Goal: Task Accomplishment & Management: Manage account settings

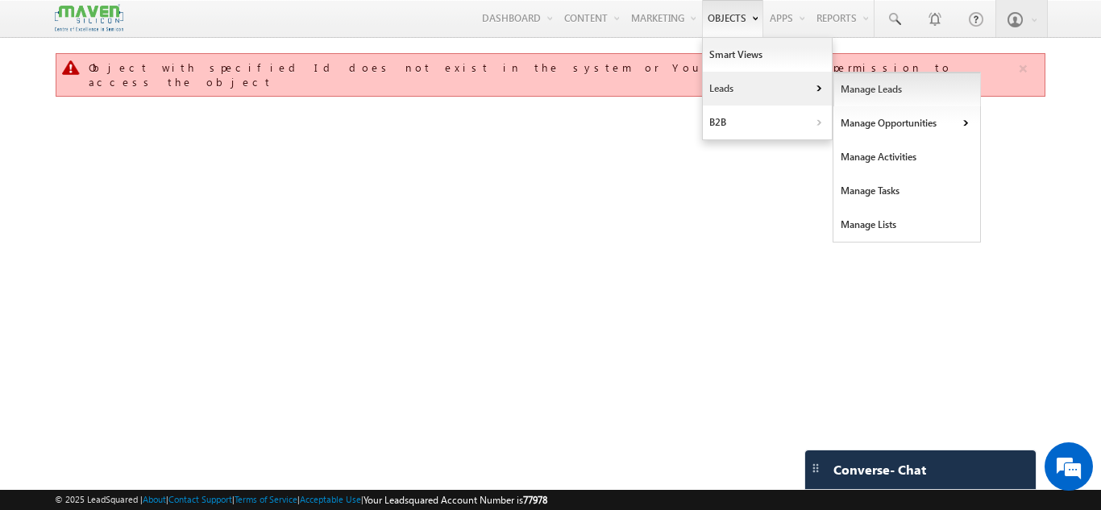
click at [885, 94] on link "Manage Leads" at bounding box center [906, 90] width 147 height 34
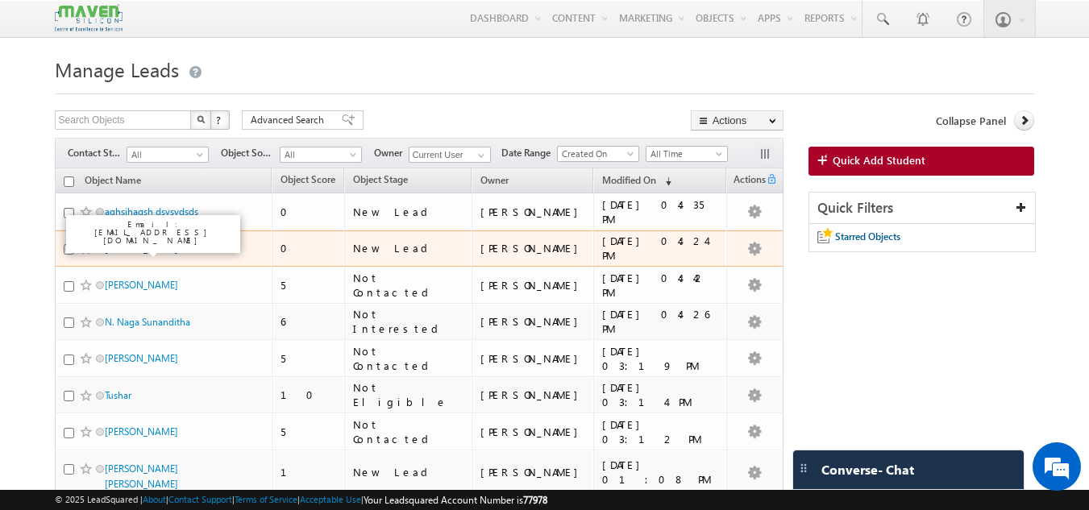
click at [144, 250] on link "Vineeta bain" at bounding box center [141, 249] width 73 height 12
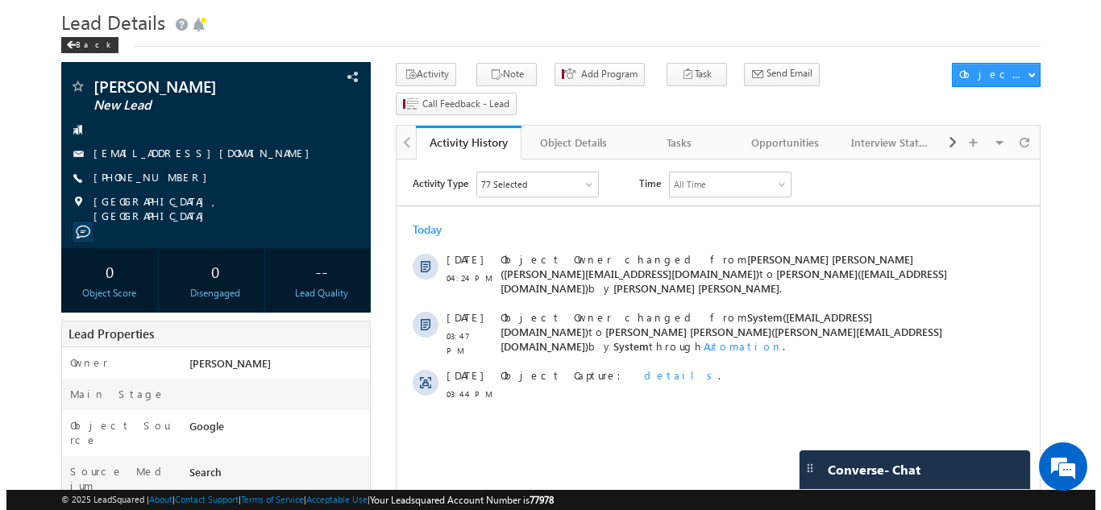
scroll to position [48, 0]
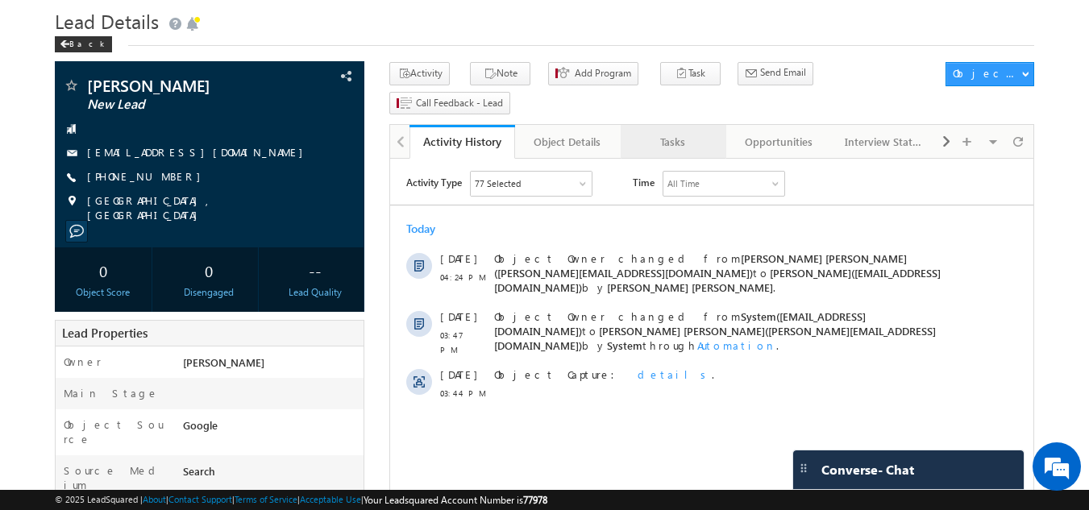
click at [675, 132] on div "Tasks" at bounding box center [672, 141] width 78 height 19
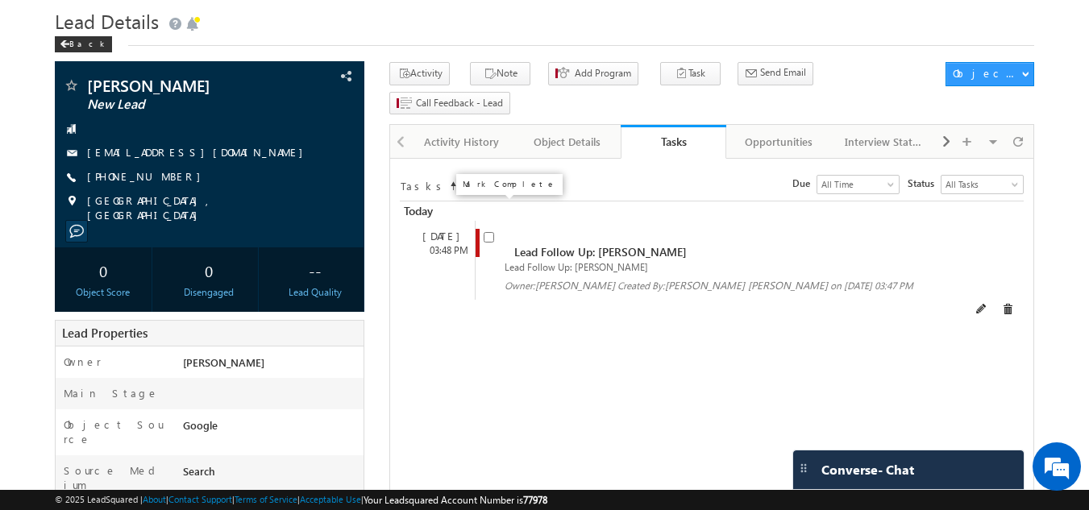
click at [490, 232] on input "checkbox" at bounding box center [489, 237] width 10 height 10
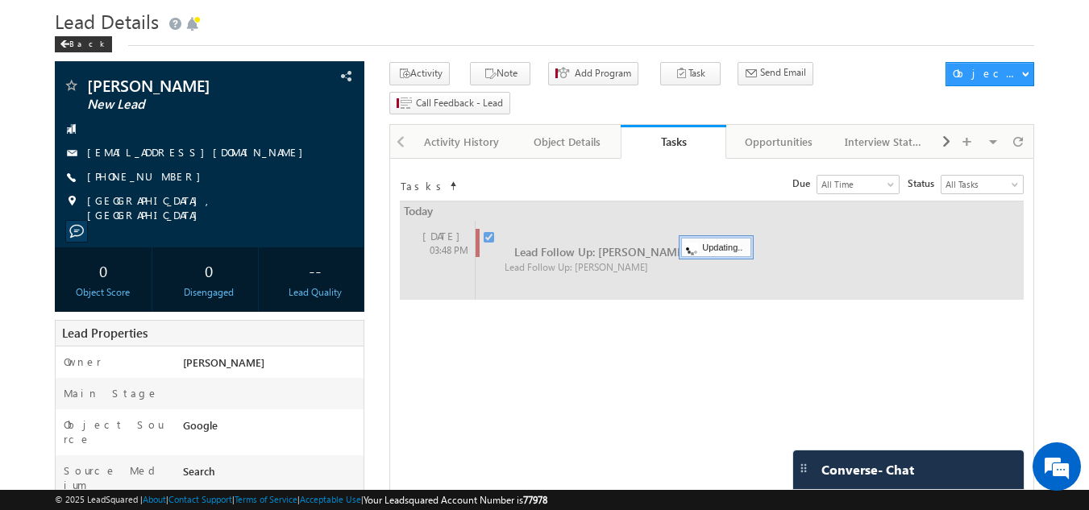
checkbox input "false"
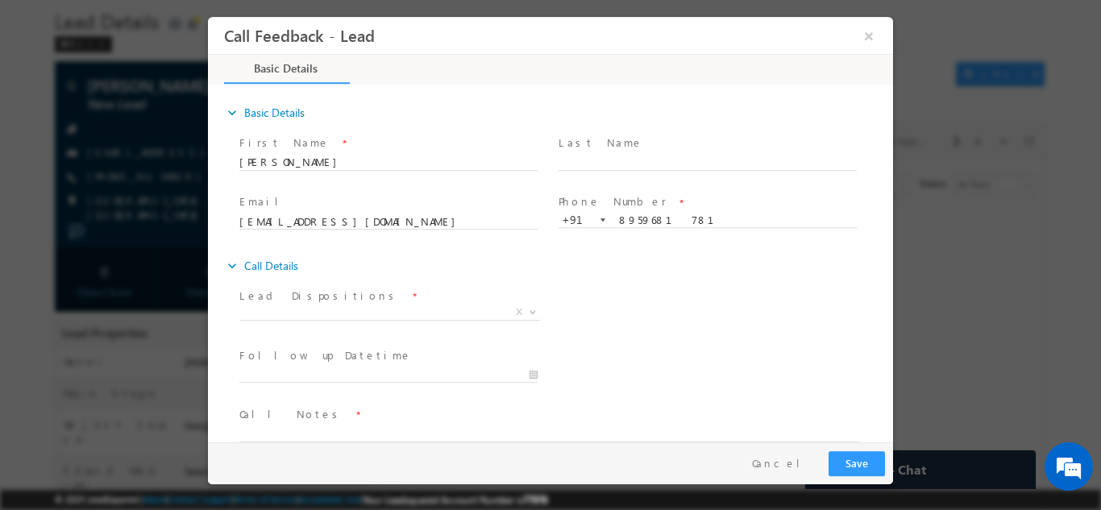
scroll to position [0, 0]
click at [435, 307] on span "X" at bounding box center [389, 312] width 301 height 16
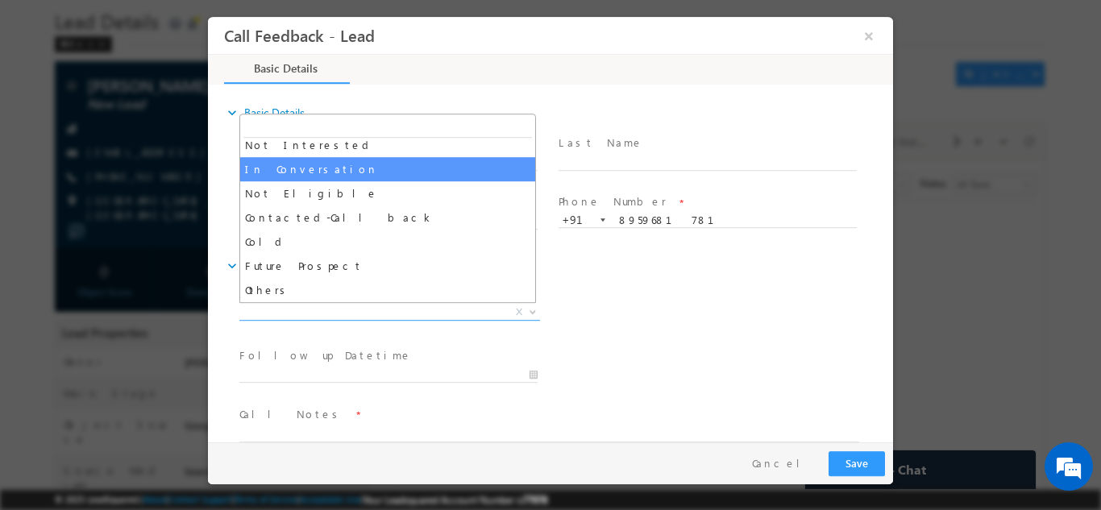
scroll to position [73, 0]
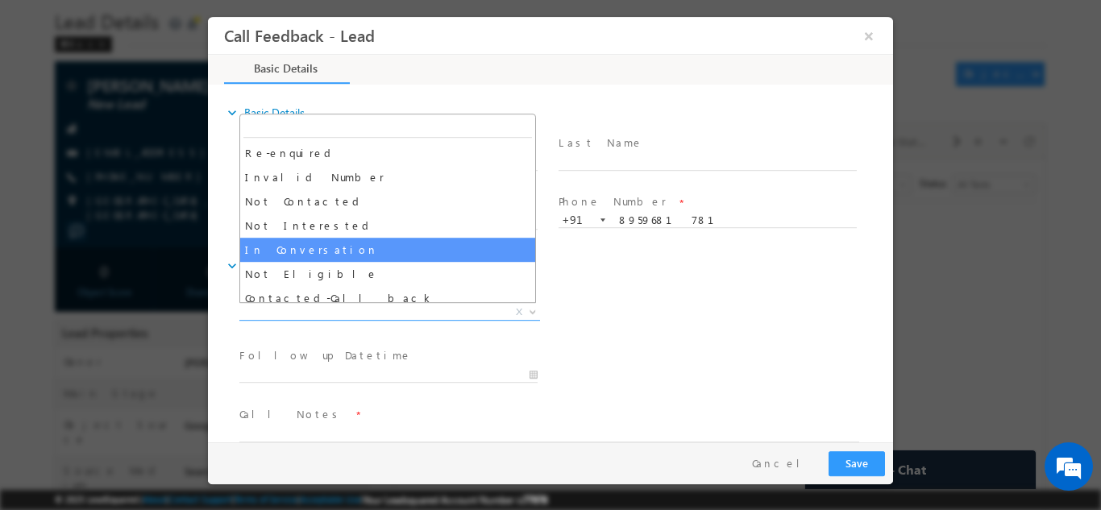
select select "In Conversation"
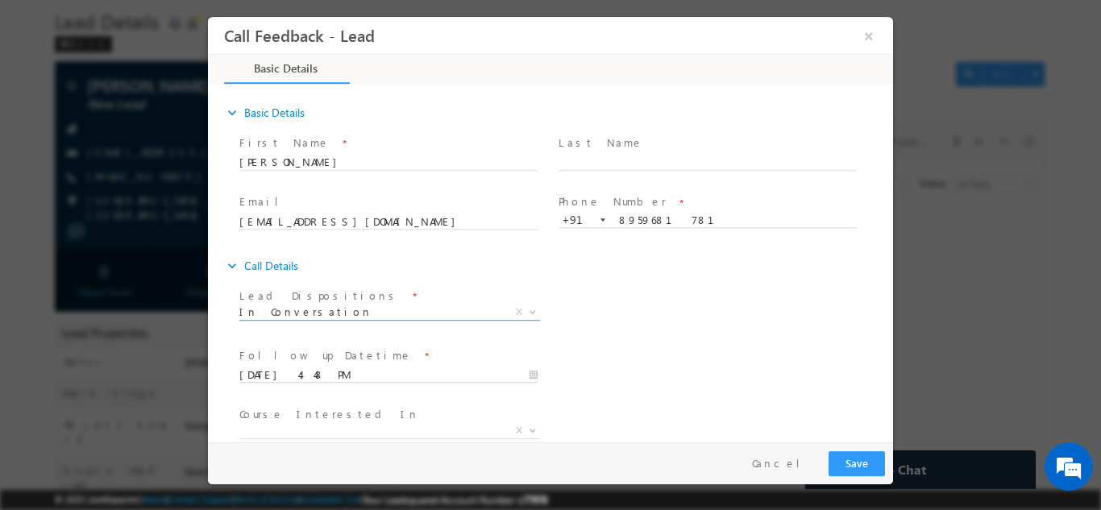
click at [359, 374] on input "17/09/2025 4:48 PM" at bounding box center [388, 375] width 298 height 16
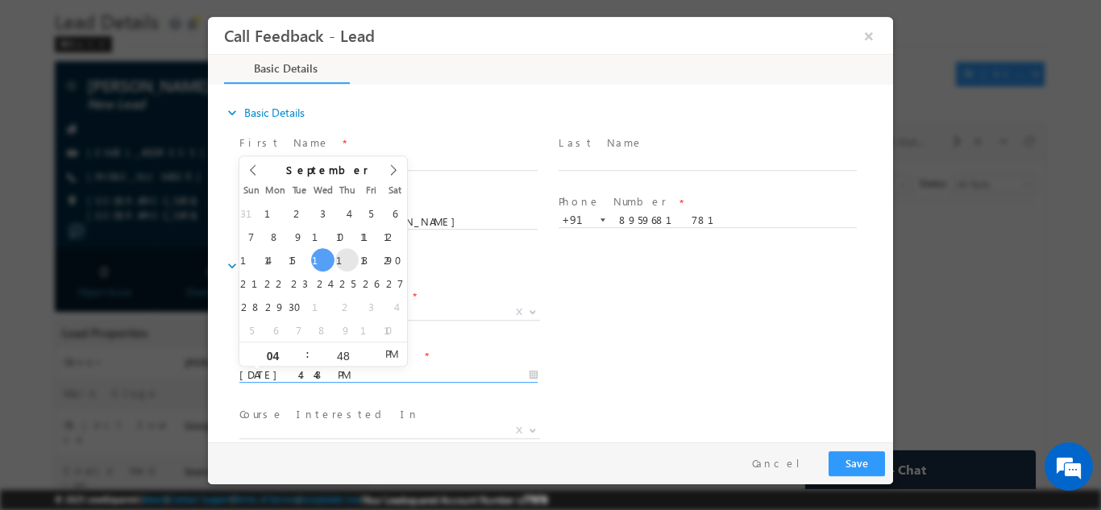
type input "18/09/2025 4:48 PM"
click at [646, 325] on div "Lead Dispositions * Prospect Interested Re-enquired Invalid Number Not Contacte…" at bounding box center [564, 314] width 657 height 60
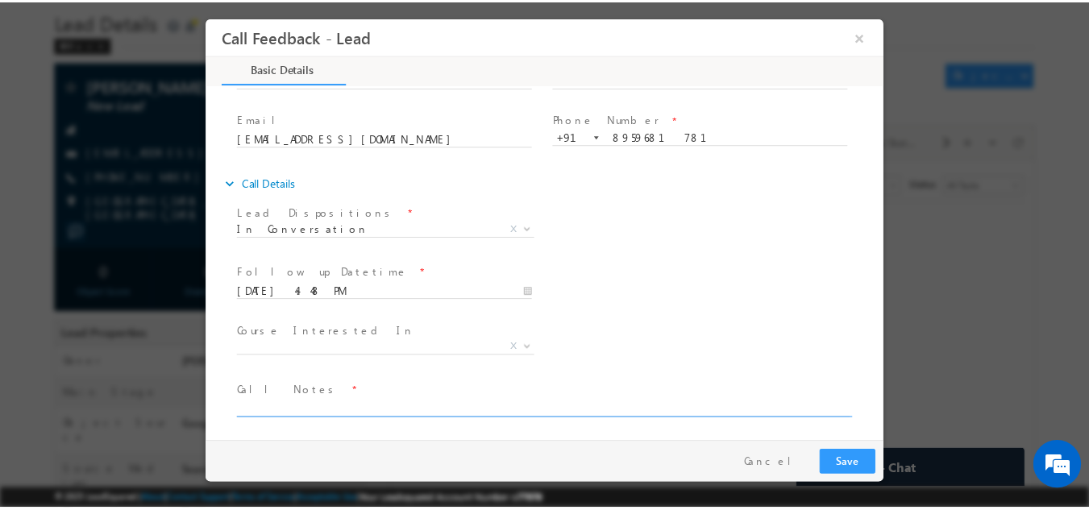
scroll to position [85, 0]
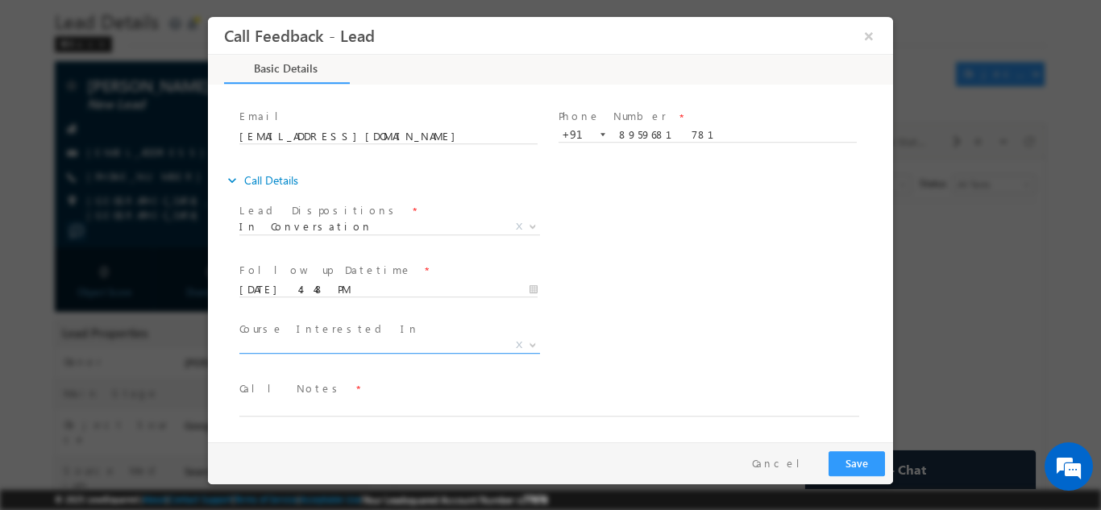
click at [324, 347] on span "X" at bounding box center [389, 345] width 301 height 16
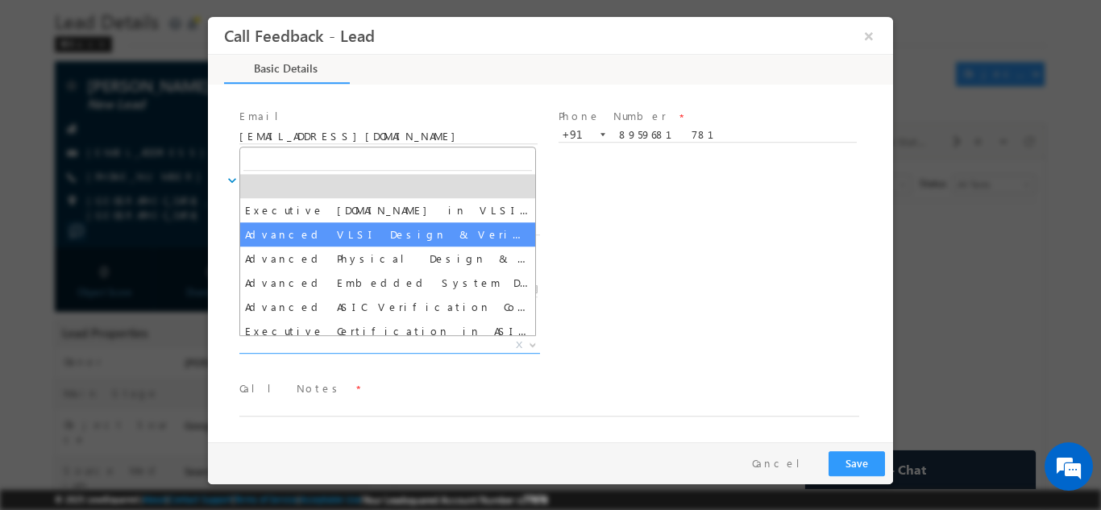
select select "Advanced VLSI Design & Verification Course"
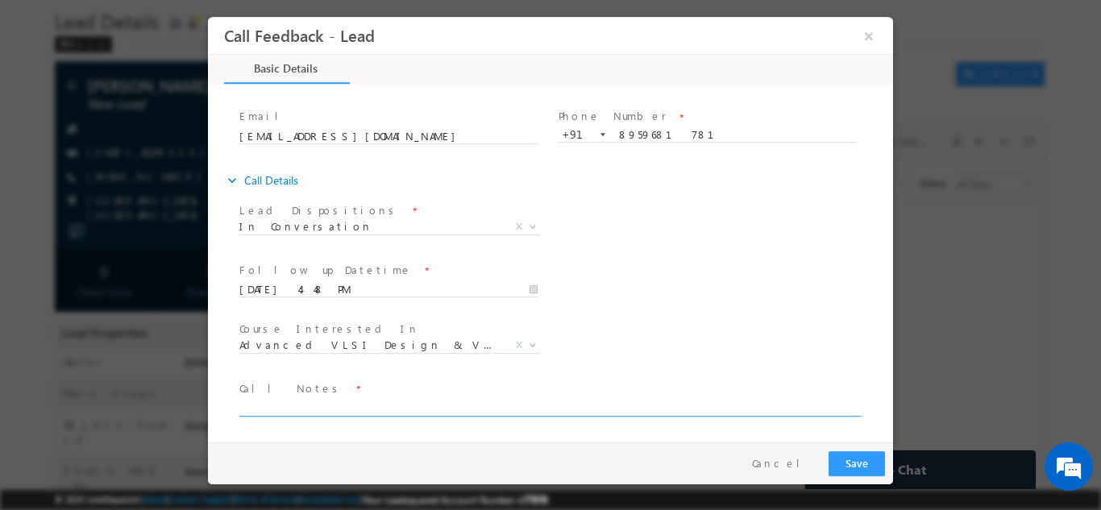
click at [312, 401] on textarea at bounding box center [549, 406] width 620 height 19
drag, startPoint x: 343, startPoint y: 409, endPoint x: 638, endPoint y: 384, distance: 296.0
click at [638, 384] on span "Call Notes *" at bounding box center [540, 389] width 602 height 18
click at [342, 406] on textarea "Has carrier gap, will chek details" at bounding box center [549, 406] width 620 height 19
click at [347, 407] on textarea "Has carrier gap, will chek details" at bounding box center [549, 406] width 620 height 19
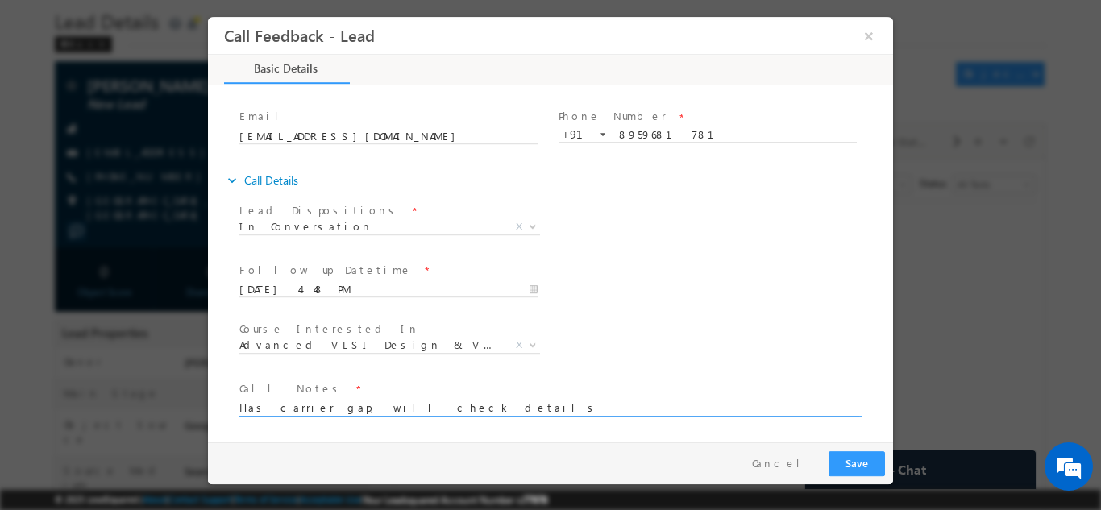
click at [448, 400] on textarea "Has carrier gap, will check details" at bounding box center [549, 406] width 620 height 19
type textarea "Has carrier gap, will check details and reply back. Wants to move to VLSI dom."
click at [856, 463] on button "Save" at bounding box center [856, 462] width 56 height 25
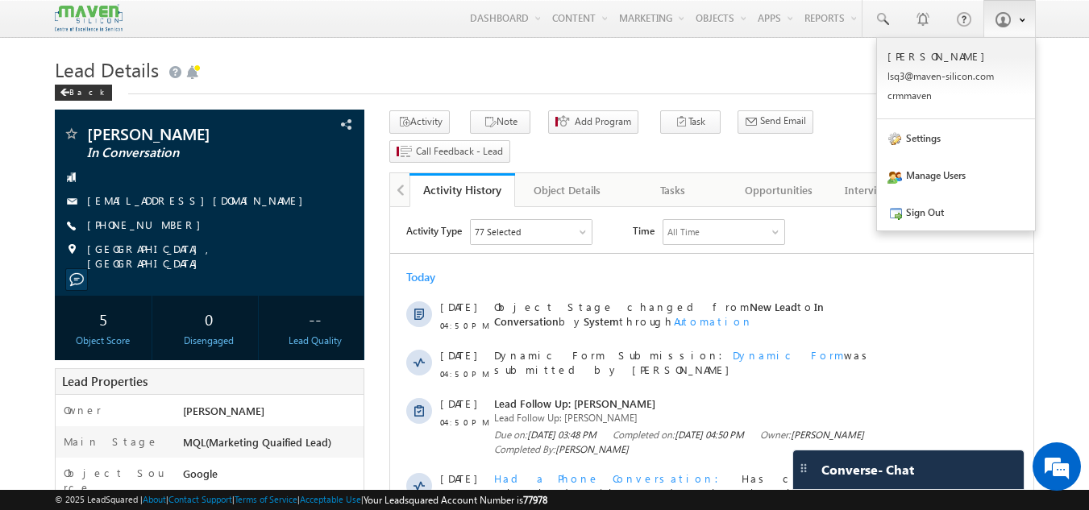
click at [1007, 23] on span at bounding box center [1002, 19] width 16 height 16
click at [924, 52] on p "[PERSON_NAME]" at bounding box center [955, 56] width 137 height 14
click at [1011, 15] on span at bounding box center [1002, 19] width 16 height 16
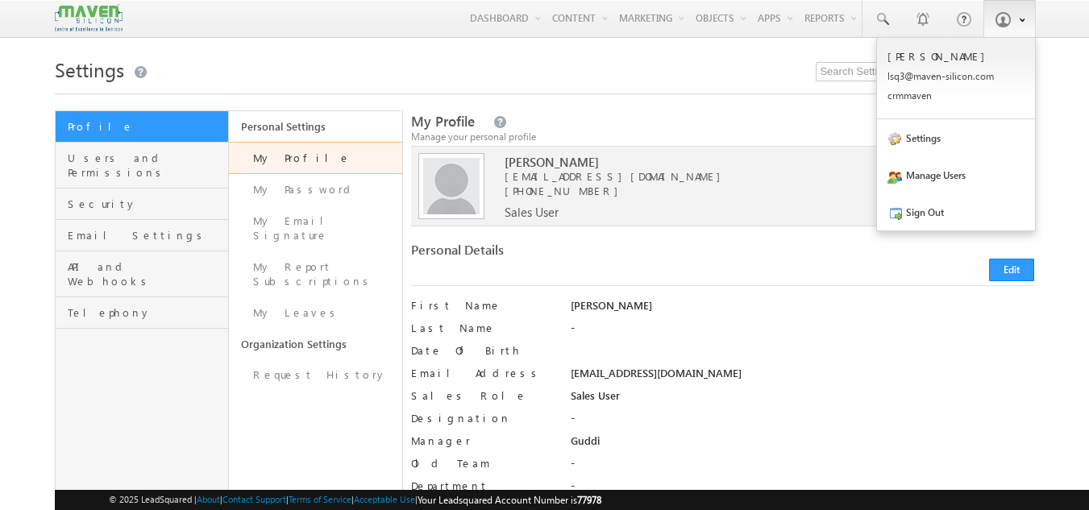
click at [998, 23] on span at bounding box center [1002, 19] width 16 height 16
click at [952, 206] on link "Sign Out" at bounding box center [956, 211] width 158 height 37
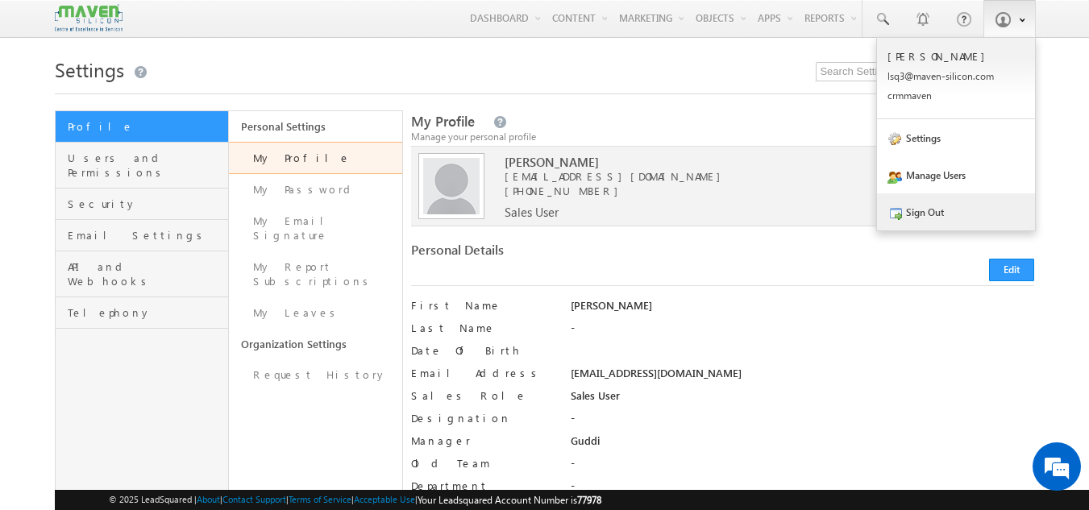
click at [936, 211] on link "Sign Out" at bounding box center [956, 211] width 158 height 37
